Goal: Task Accomplishment & Management: Complete application form

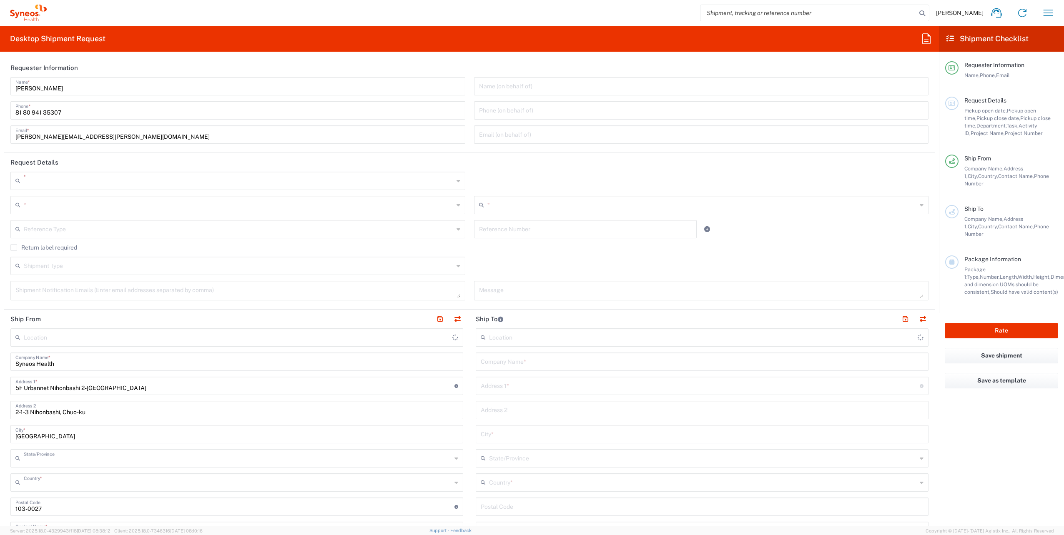
type input "8350"
type input "[GEOGRAPHIC_DATA]"
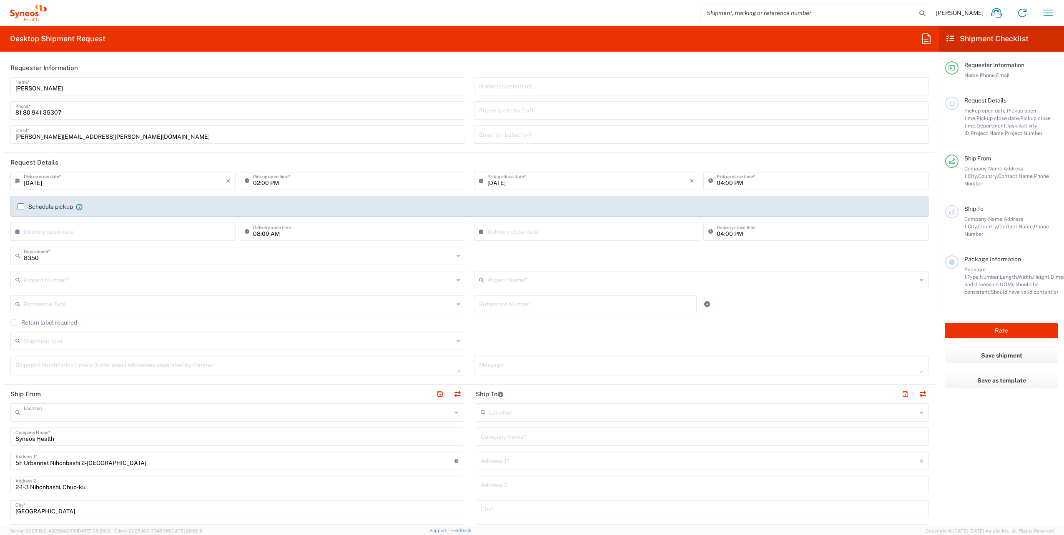
type input "Syneos Health G.K."
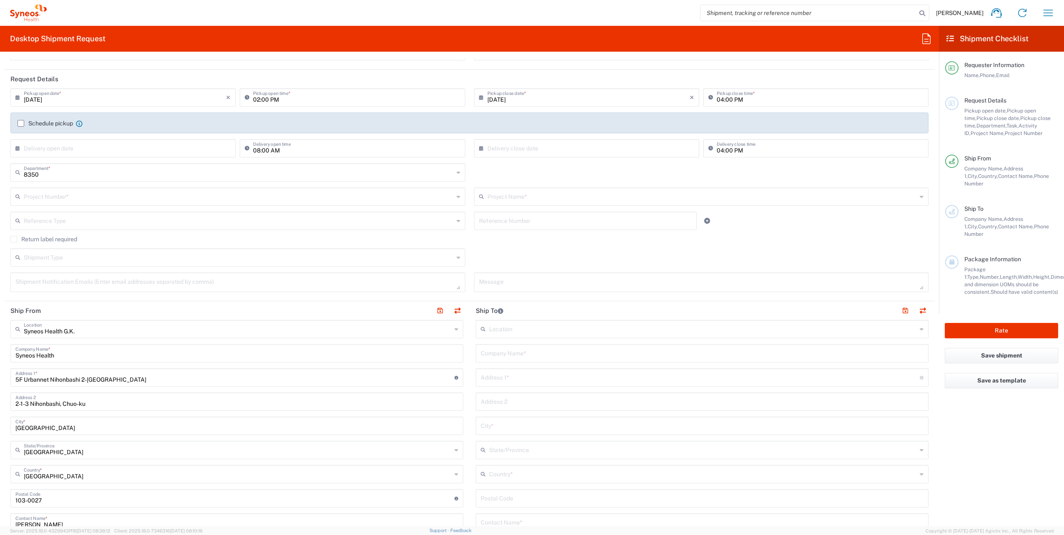
scroll to position [125, 0]
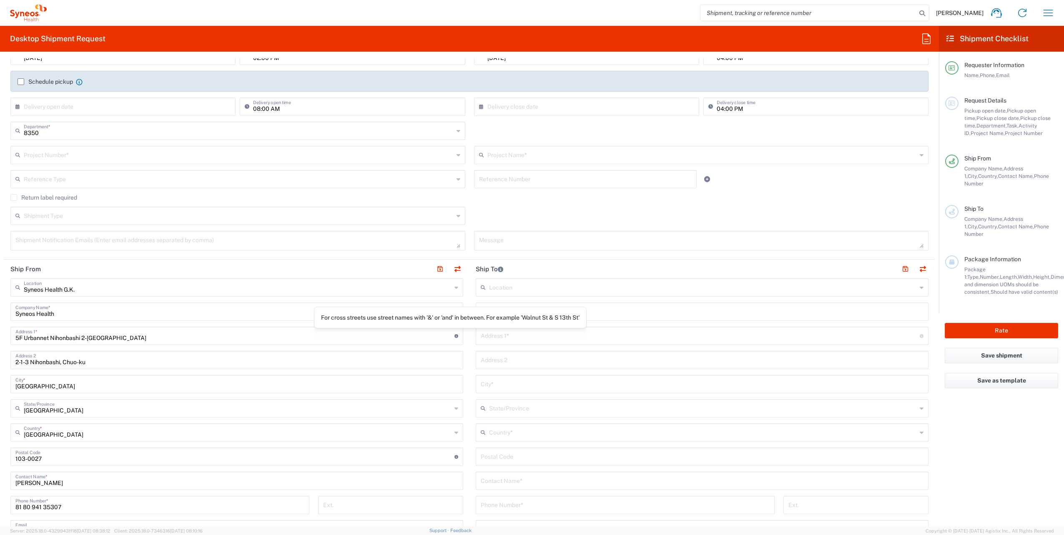
click at [454, 337] on agx-control-info "For cross streets use street names with '&' or 'and' in between. For example 'W…" at bounding box center [456, 335] width 4 height 13
click at [234, 338] on input "5F Urbannet Nihonbashi 2-[GEOGRAPHIC_DATA]" at bounding box center [234, 335] width 439 height 15
click at [234, 336] on input "5F Urbannet Nihonbashi 2-[GEOGRAPHIC_DATA]" at bounding box center [234, 335] width 439 height 15
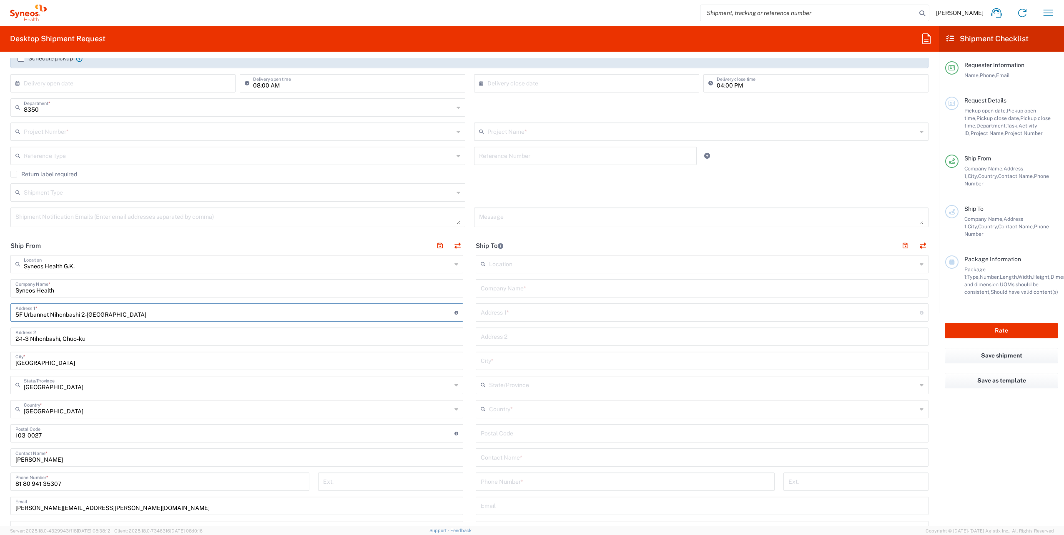
scroll to position [167, 0]
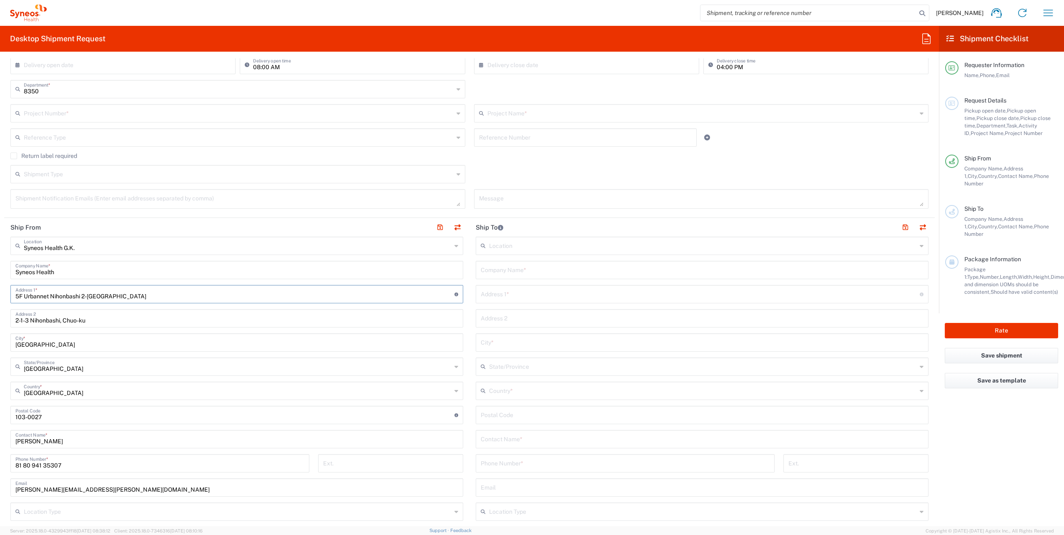
click at [145, 298] on input "5F Urbannet Nihonbashi 2-[GEOGRAPHIC_DATA]" at bounding box center [234, 293] width 439 height 15
click at [158, 295] on input "5F Urbannet Nihonbashi 2-[GEOGRAPHIC_DATA]" at bounding box center [234, 293] width 439 height 15
drag, startPoint x: 19, startPoint y: 294, endPoint x: 150, endPoint y: 295, distance: 130.4
click at [150, 295] on input "5F Urbannet Nihonbashi 2-[GEOGRAPHIC_DATA]" at bounding box center [234, 293] width 439 height 15
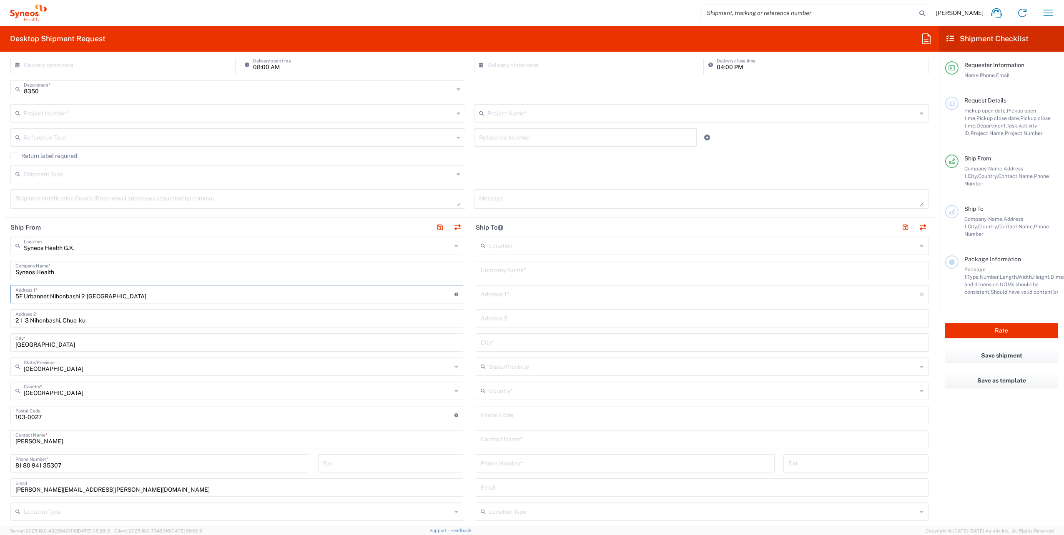
type input "5"
type input "2"
click at [0, 293] on html "[PERSON_NAME] Home Shipment estimator Shipment tracking Desktop shipment reques…" at bounding box center [532, 267] width 1064 height 535
click at [68, 297] on div "Address 1 * For cross streets use street names with '&' or 'and' in between. Fo…" at bounding box center [236, 294] width 453 height 18
click at [70, 297] on input "text" at bounding box center [234, 293] width 439 height 15
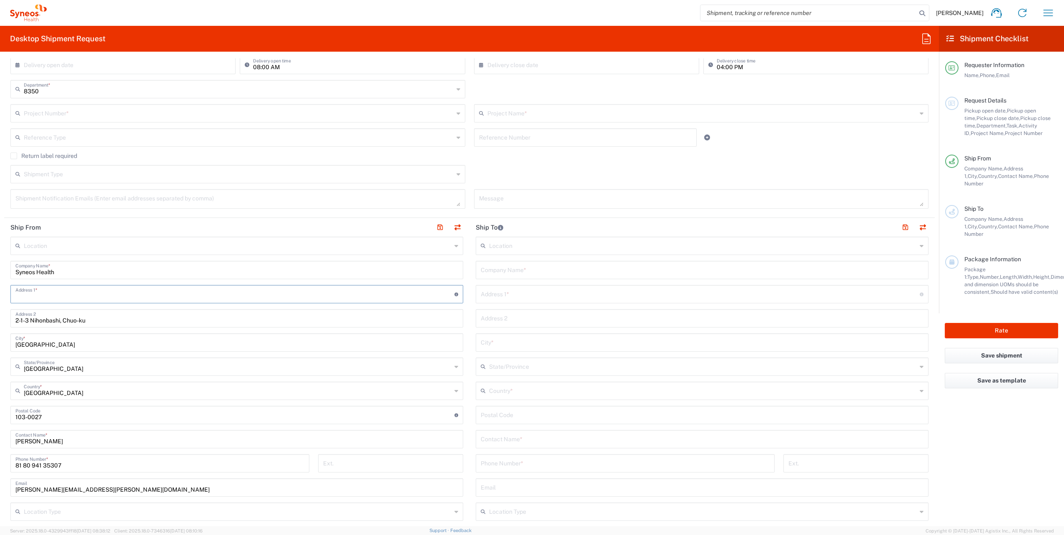
click at [70, 297] on input "text" at bounding box center [234, 293] width 439 height 15
click at [65, 295] on input "text" at bounding box center [234, 293] width 439 height 15
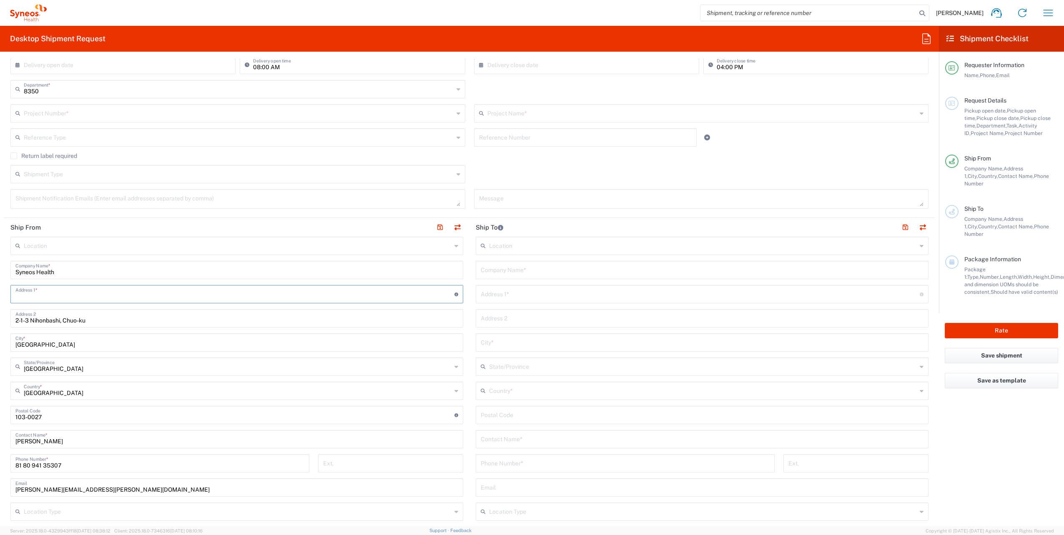
click at [55, 295] on input "text" at bounding box center [234, 293] width 439 height 15
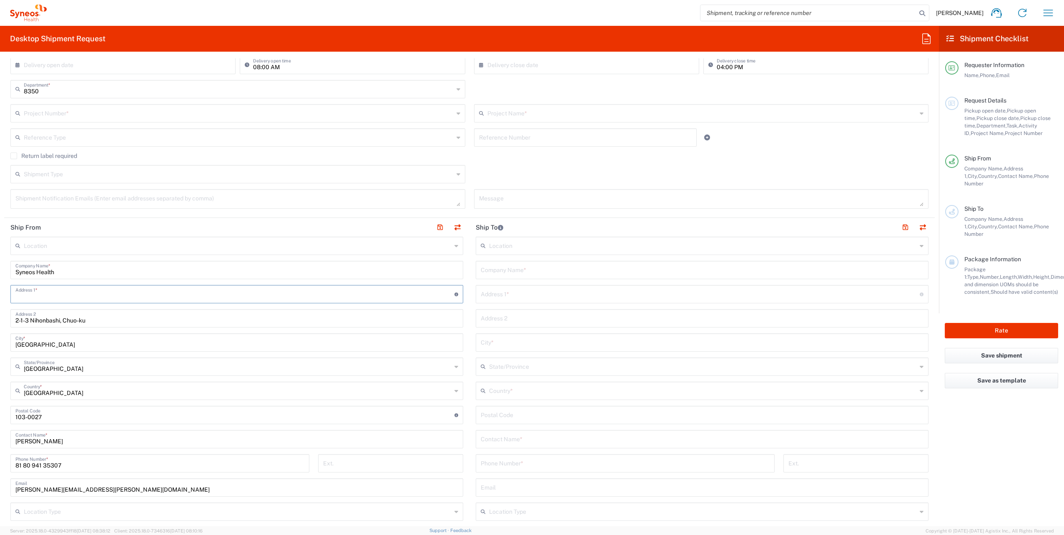
click at [6, 301] on main "Location [PERSON_NAME] LLC-[GEOGRAPHIC_DATA] [GEOGRAPHIC_DATA] [GEOGRAPHIC_DATA…" at bounding box center [236, 424] width 465 height 374
click at [23, 294] on input "text" at bounding box center [234, 293] width 439 height 15
click at [21, 294] on input "text" at bounding box center [234, 293] width 439 height 15
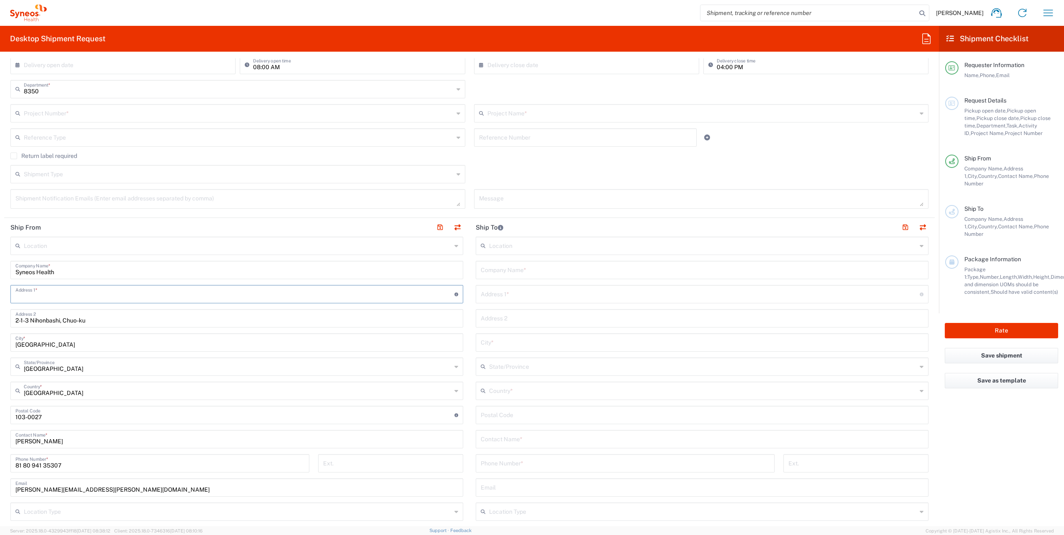
click at [21, 294] on input "text" at bounding box center [234, 293] width 439 height 15
click at [61, 297] on input "text" at bounding box center [234, 293] width 439 height 15
click at [60, 297] on input "text" at bounding box center [234, 293] width 439 height 15
click at [66, 296] on input "text" at bounding box center [234, 293] width 439 height 15
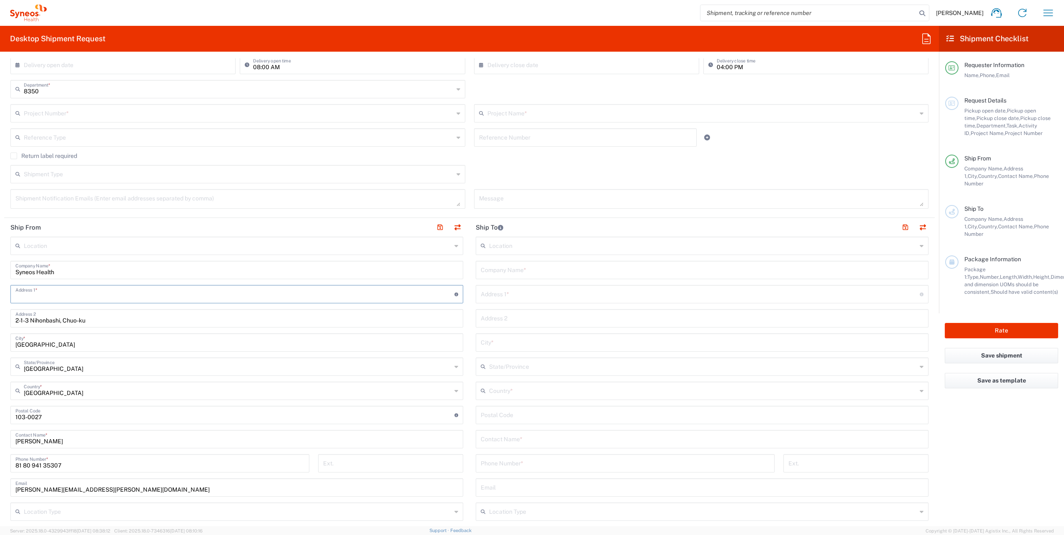
click at [67, 294] on input "text" at bounding box center [234, 293] width 439 height 15
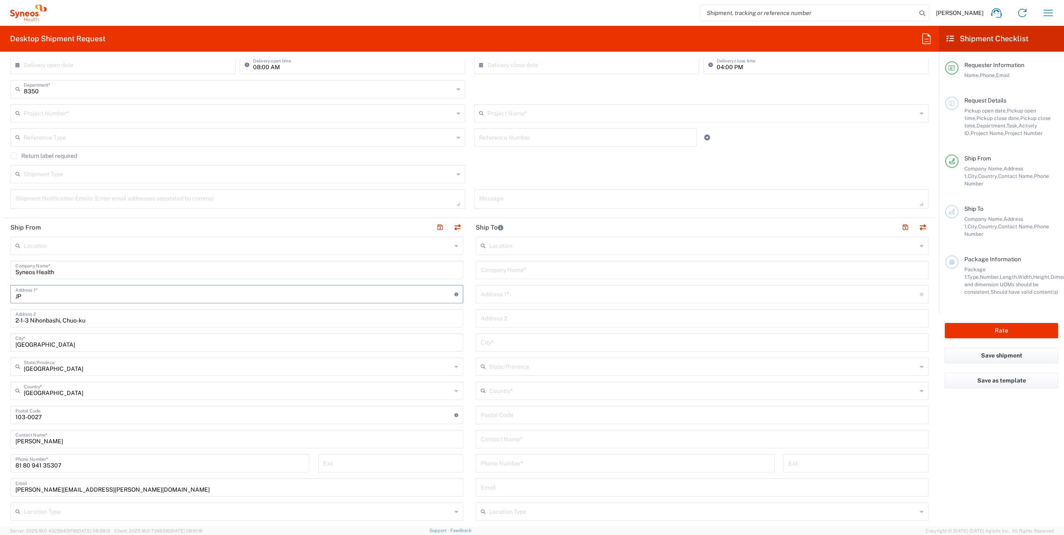
type input "J"
type input "12F JP Tower"
type input "2-7-2 [PERSON_NAME], Chiyoda-ku,"
drag, startPoint x: 64, startPoint y: 420, endPoint x: 18, endPoint y: 411, distance: 46.7
click at [9, 416] on main "Location [PERSON_NAME] LLC-[GEOGRAPHIC_DATA] [GEOGRAPHIC_DATA] [GEOGRAPHIC_DATA…" at bounding box center [236, 424] width 465 height 374
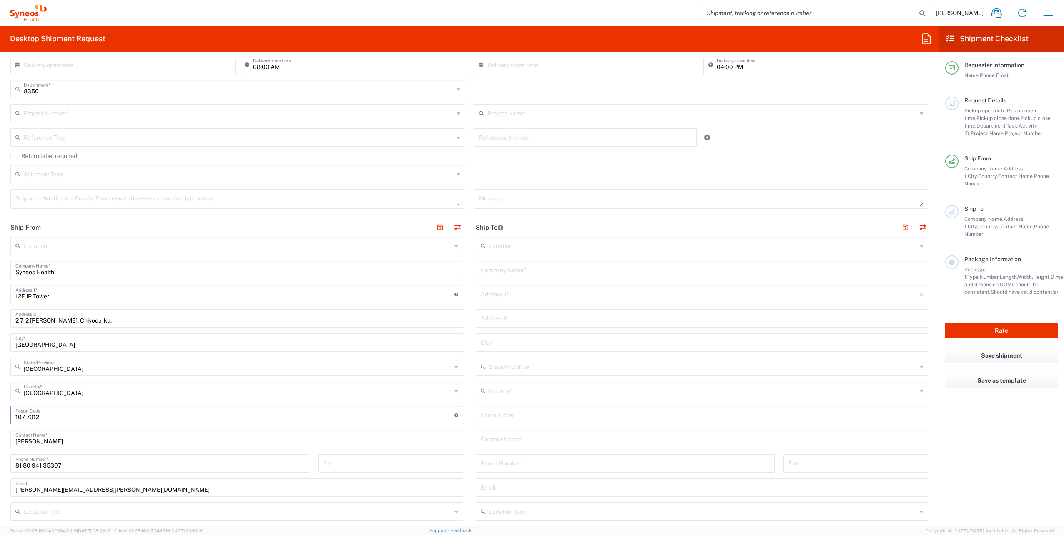
type input "107-7012"
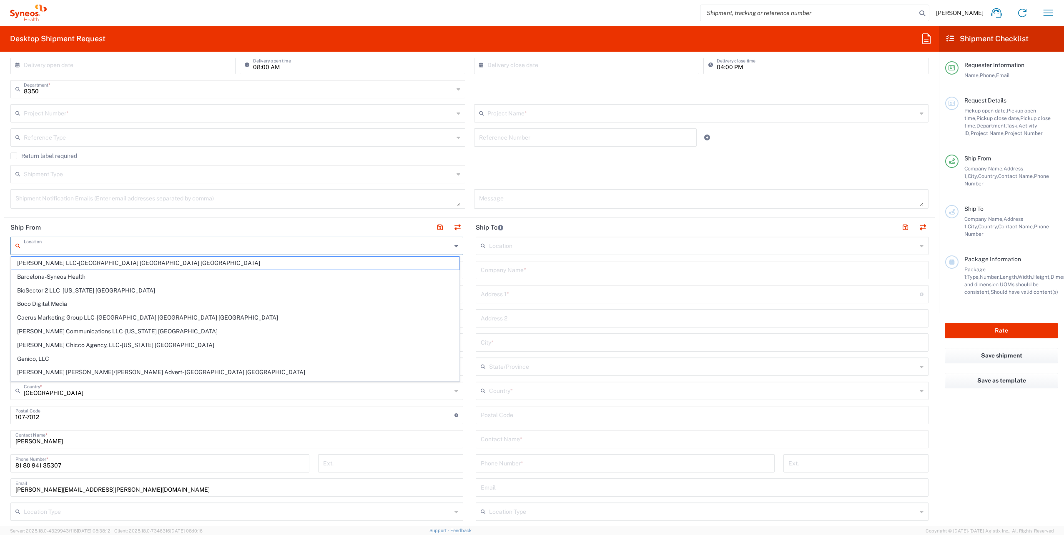
click at [135, 243] on input "text" at bounding box center [238, 245] width 428 height 15
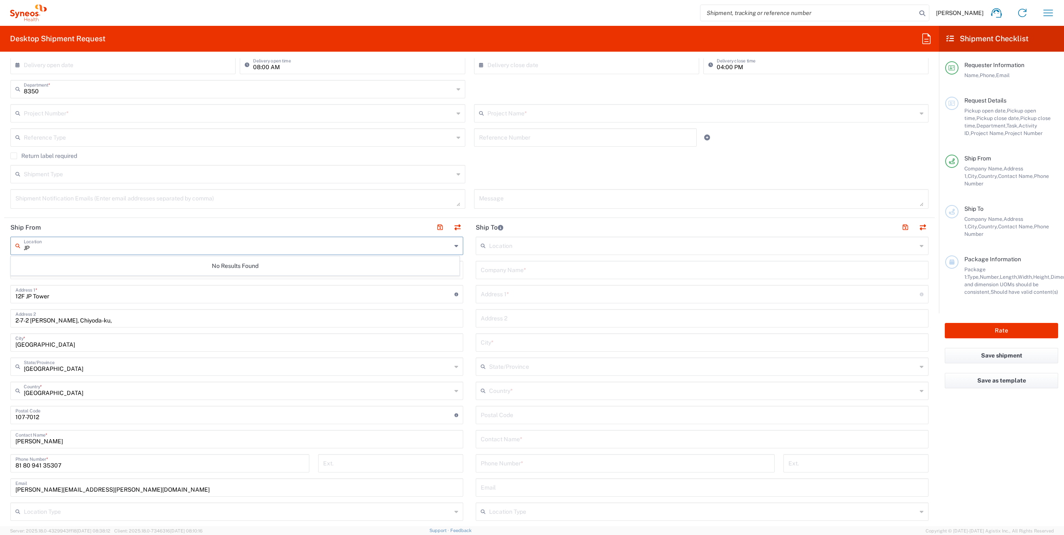
type input "J"
click at [93, 265] on span "Syneos Health [GEOGRAPHIC_DATA] K.K. ([GEOGRAPHIC_DATA])" at bounding box center [235, 263] width 448 height 13
type input "Syneos Health [GEOGRAPHIC_DATA] K.K. ([GEOGRAPHIC_DATA])"
type input "Syneos Health [GEOGRAPHIC_DATA] K.K."
type input "2-7-2 [PERSON_NAME], Chiyoda-ku"
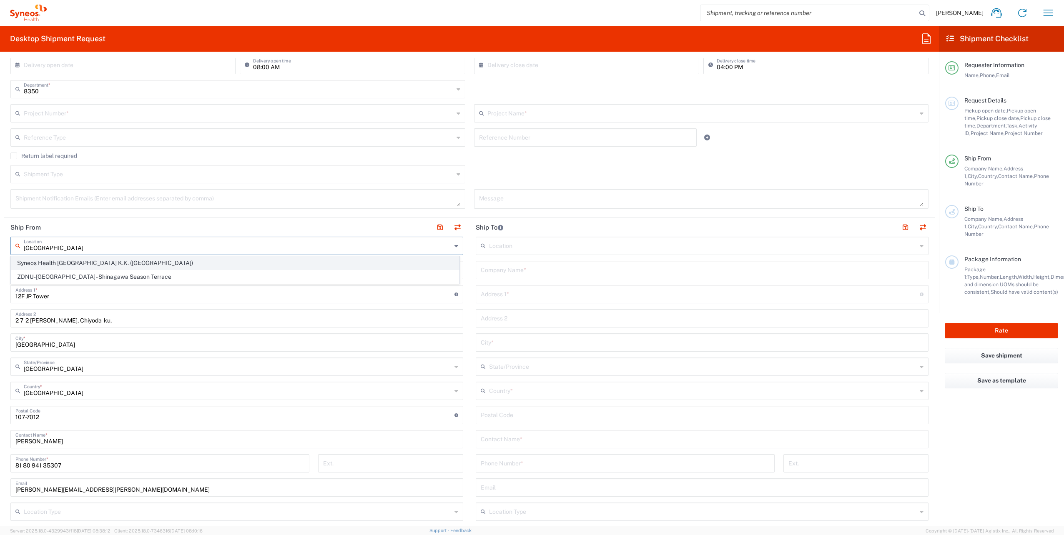
type input "100-7012"
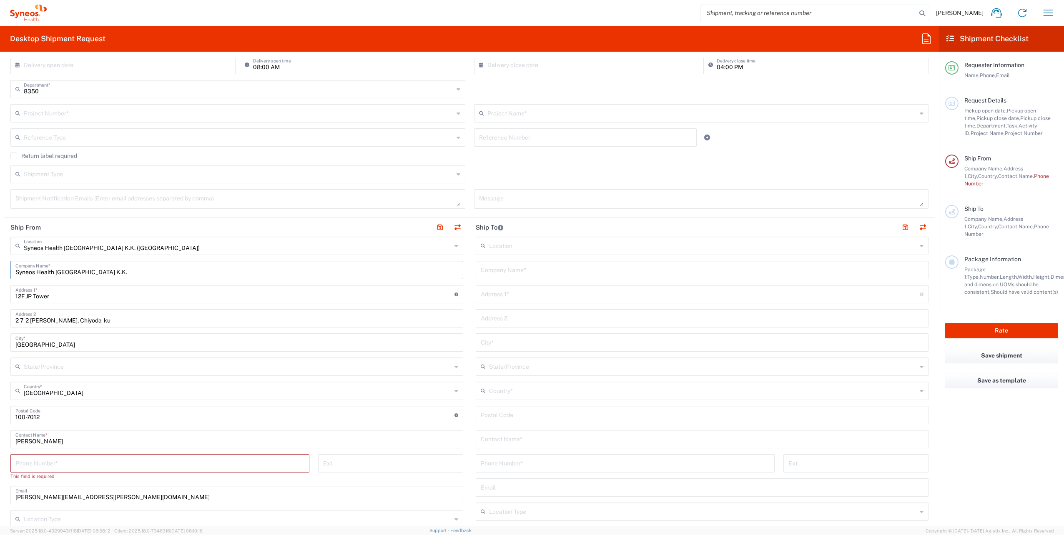
click at [100, 269] on input "Syneos Health [GEOGRAPHIC_DATA] K.K." at bounding box center [236, 269] width 443 height 15
drag, startPoint x: 97, startPoint y: 296, endPoint x: 7, endPoint y: 298, distance: 89.6
click at [7, 298] on main "Syneos Health [GEOGRAPHIC_DATA] K.K. ([GEOGRAPHIC_DATA]) Location Syneos Health…" at bounding box center [236, 428] width 465 height 382
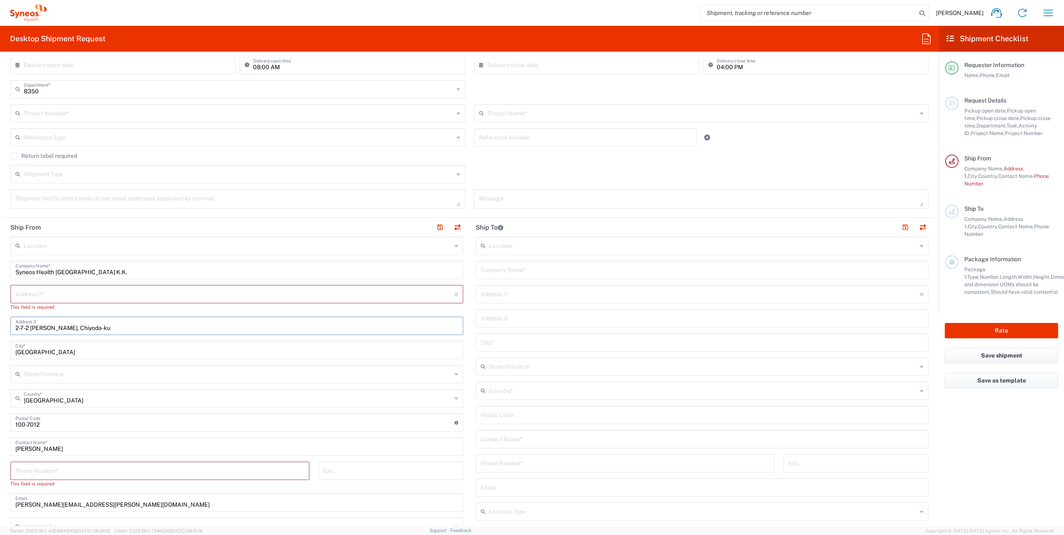
drag, startPoint x: 108, startPoint y: 324, endPoint x: -2, endPoint y: 322, distance: 110.0
click at [0, 322] on html "[PERSON_NAME] Home Shipment estimator Shipment tracking Desktop shipment reques…" at bounding box center [532, 267] width 1064 height 535
drag, startPoint x: 40, startPoint y: 351, endPoint x: 9, endPoint y: 351, distance: 30.8
click at [9, 351] on main "Location [PERSON_NAME] LLC-[GEOGRAPHIC_DATA] [GEOGRAPHIC_DATA] [GEOGRAPHIC_DATA…" at bounding box center [236, 431] width 465 height 389
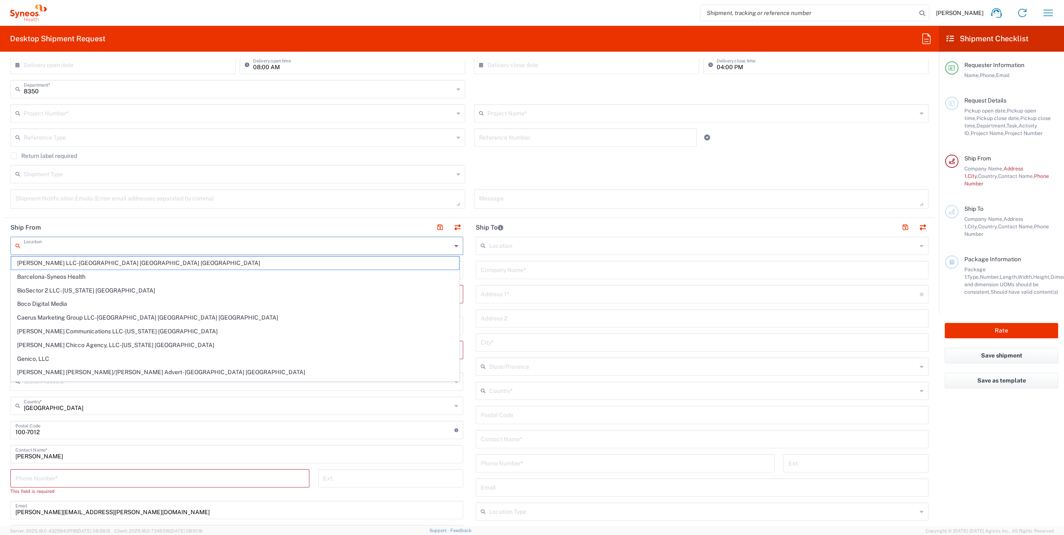
click at [80, 247] on input "text" at bounding box center [238, 245] width 428 height 15
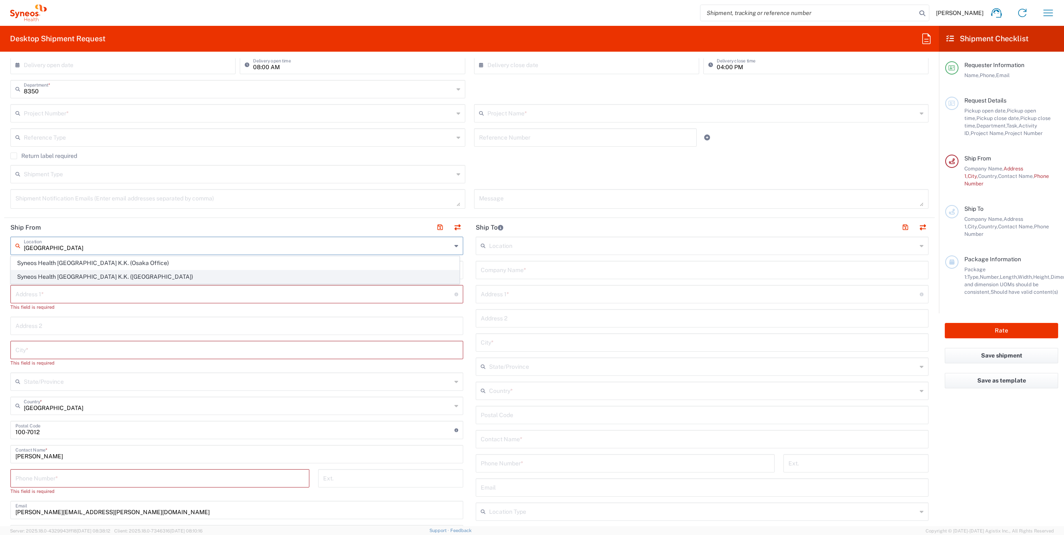
click at [68, 278] on span "Syneos Health [GEOGRAPHIC_DATA] K.K. ([GEOGRAPHIC_DATA])" at bounding box center [235, 276] width 448 height 13
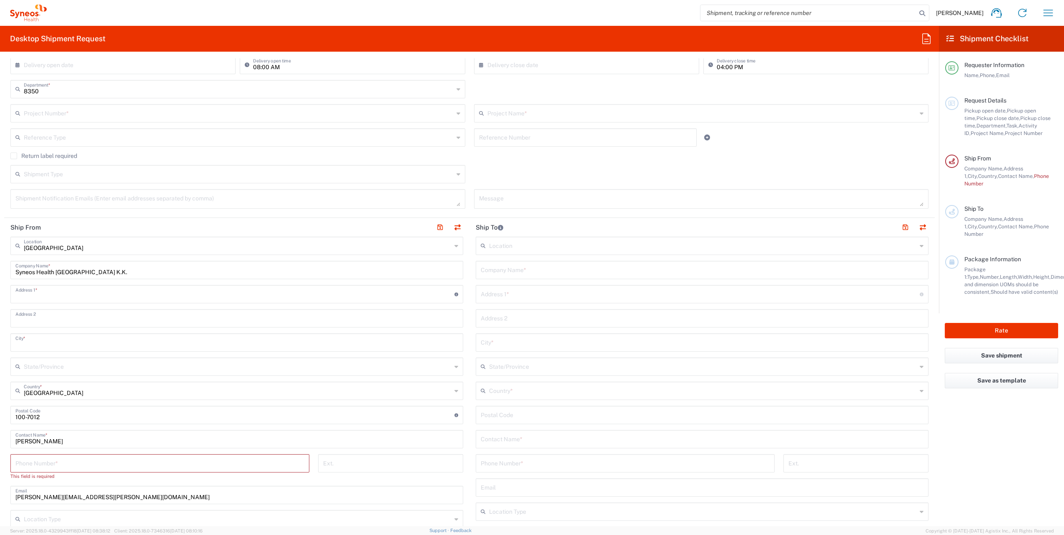
type input "Syneos Health [GEOGRAPHIC_DATA] K.K. ([GEOGRAPHIC_DATA])"
type input "12F JP Tower"
type input "2-7-2 [PERSON_NAME], Chiyoda-ku"
type input "[GEOGRAPHIC_DATA]"
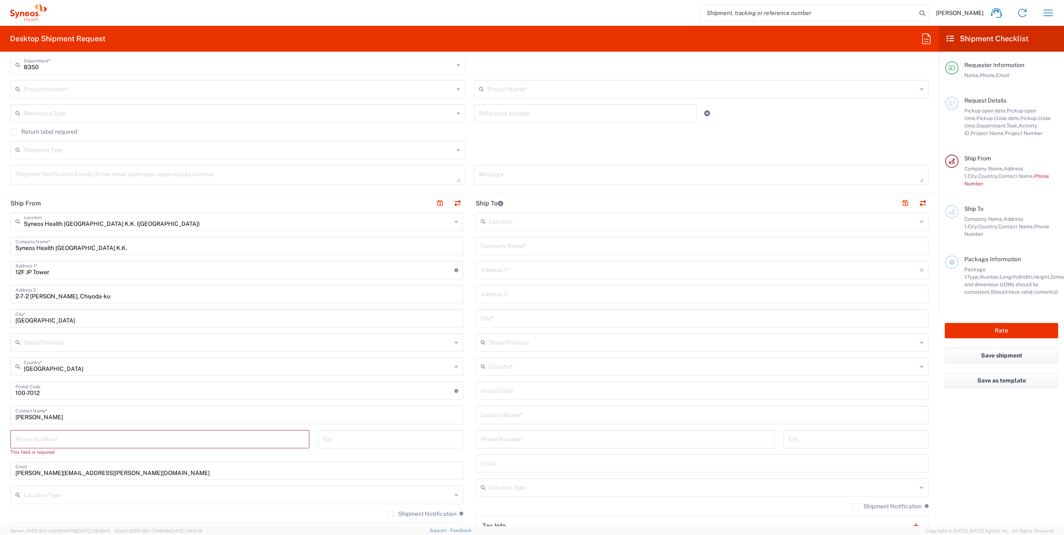
scroll to position [250, 0]
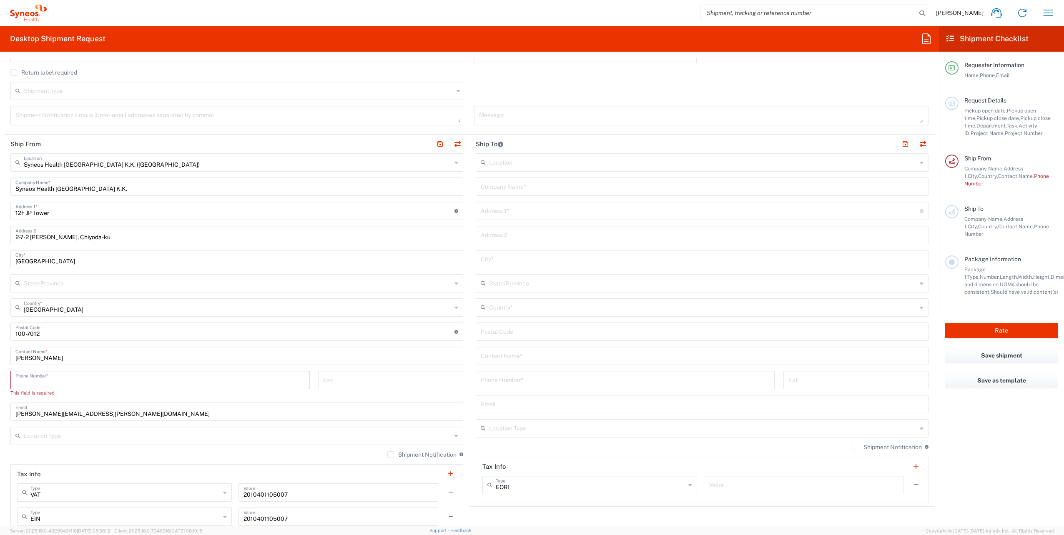
click at [75, 381] on input "tel" at bounding box center [159, 379] width 289 height 15
type input "0335168601"
type input "[EMAIL_ADDRESS][DOMAIN_NAME]"
type input "[GEOGRAPHIC_DATA]"
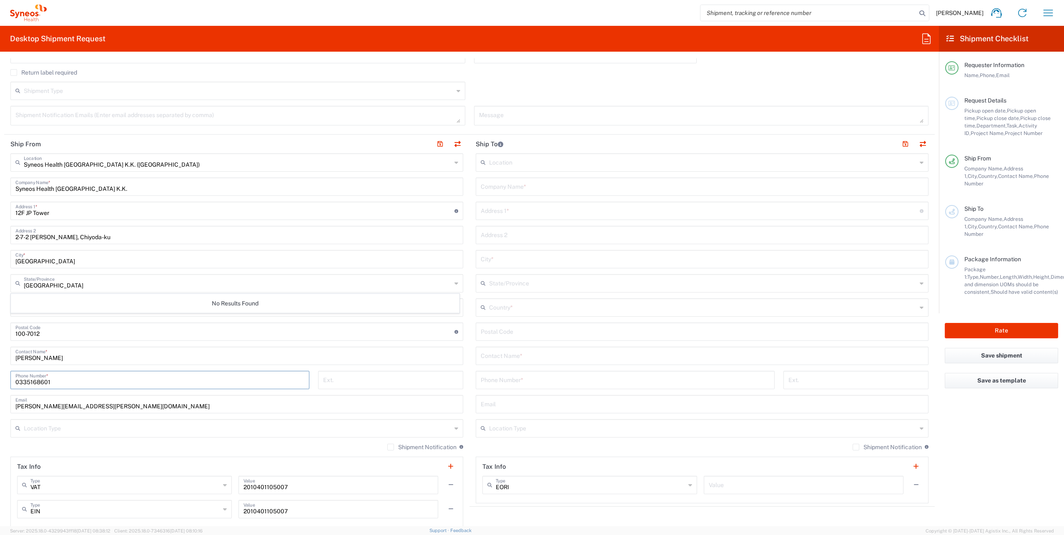
click at [234, 301] on div "No Results Found" at bounding box center [235, 303] width 448 height 19
click at [111, 429] on input "text" at bounding box center [238, 427] width 428 height 15
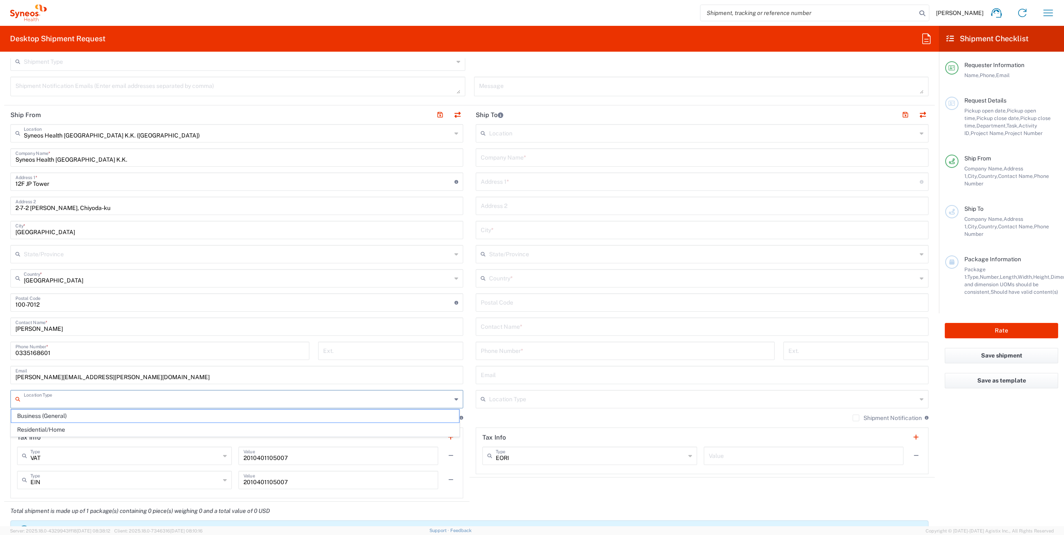
scroll to position [292, 0]
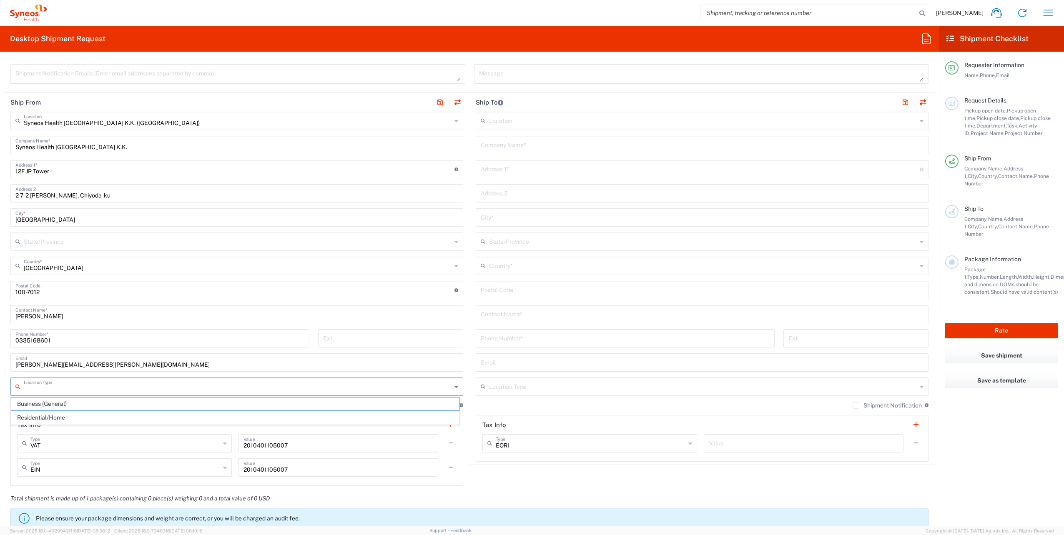
click at [83, 388] on input "text" at bounding box center [238, 386] width 428 height 15
click at [454, 388] on icon at bounding box center [456, 386] width 4 height 13
click at [106, 405] on span "Business (General)" at bounding box center [235, 404] width 448 height 13
type input "Business (General)"
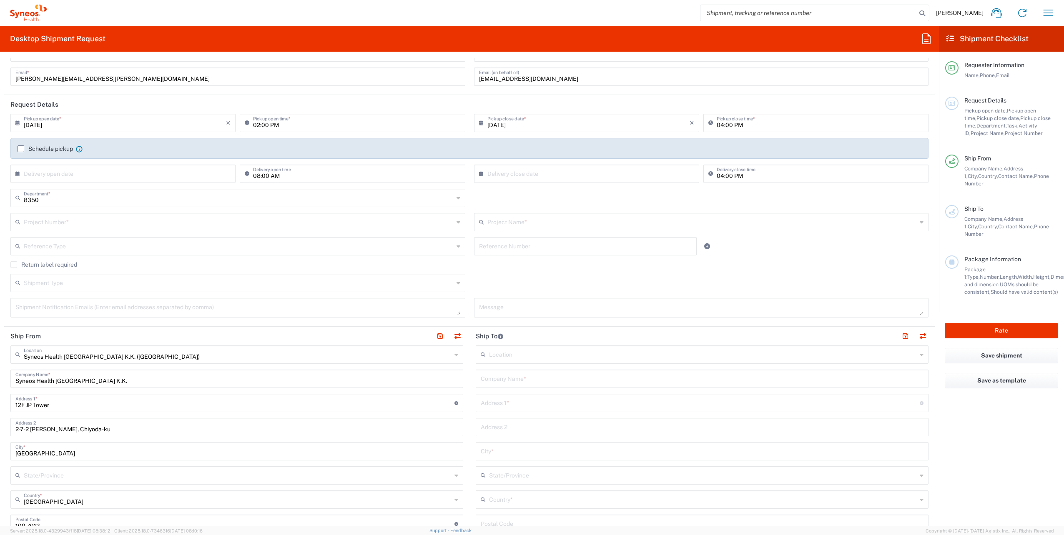
scroll to position [0, 0]
